Goal: Information Seeking & Learning: Check status

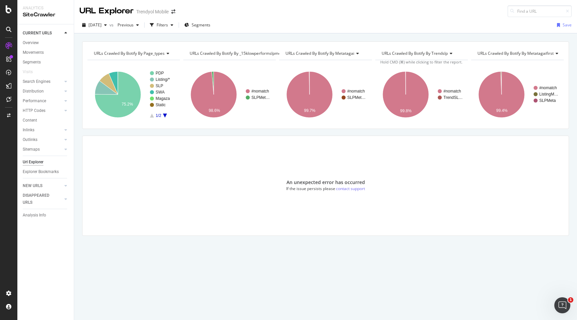
click at [38, 162] on div "Url Explorer" at bounding box center [33, 162] width 21 height 7
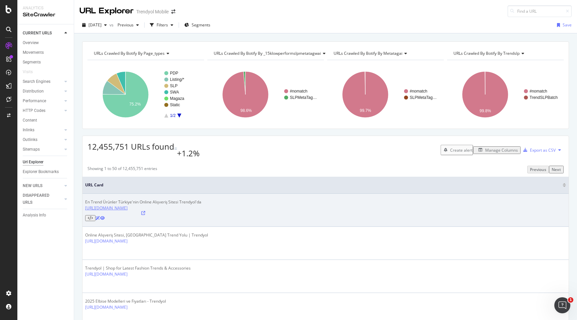
click at [125, 205] on link "[URL][DOMAIN_NAME]" at bounding box center [106, 208] width 42 height 6
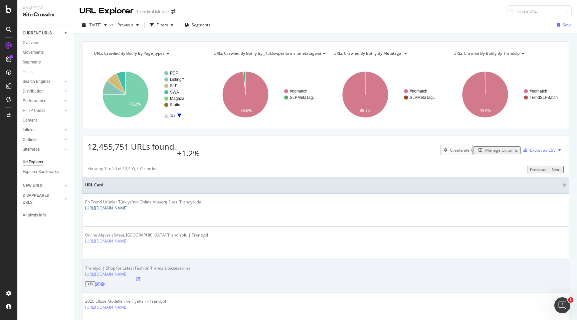
scroll to position [15, 0]
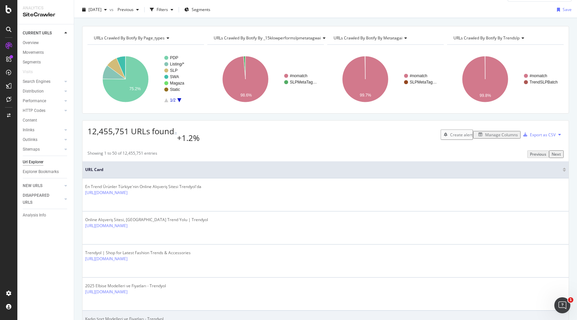
click at [118, 319] on link "[URL][DOMAIN_NAME]" at bounding box center [106, 325] width 42 height 6
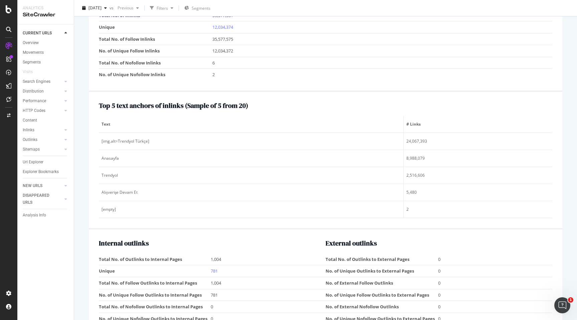
scroll to position [698, 0]
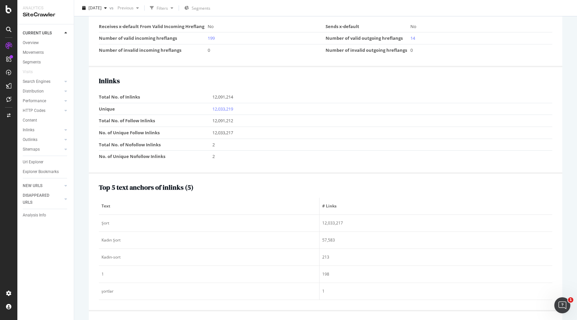
scroll to position [736, 0]
